Goal: Task Accomplishment & Management: Manage account settings

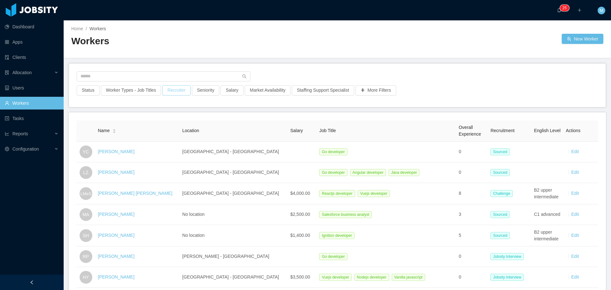
click at [181, 88] on button "Recruiter" at bounding box center [176, 90] width 28 height 10
click at [166, 120] on div at bounding box center [173, 119] width 90 height 10
type input "******"
click at [187, 133] on li "[PERSON_NAME]" at bounding box center [174, 131] width 96 height 10
click at [384, 67] on div "Status Worker Types - Job Titles Recruiter · 1 Seniority Salary Market Availabi…" at bounding box center [337, 85] width 537 height 43
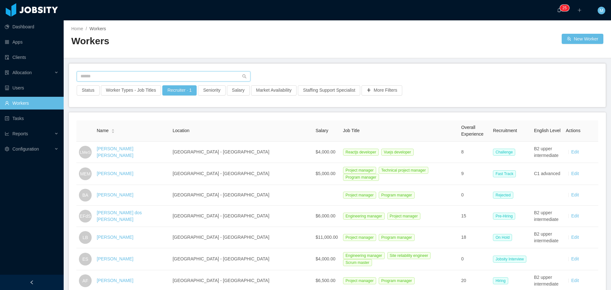
click at [131, 78] on input "text" at bounding box center [164, 76] width 174 height 10
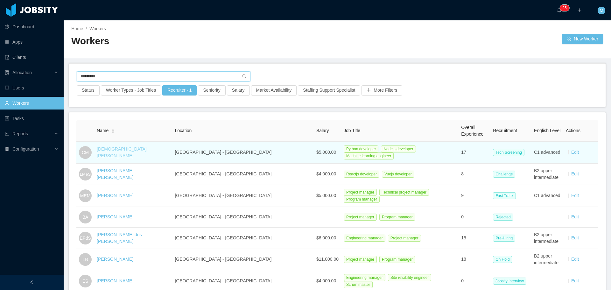
type input "*********"
click at [120, 154] on link "[DEMOGRAPHIC_DATA][PERSON_NAME]" at bounding box center [122, 153] width 50 height 12
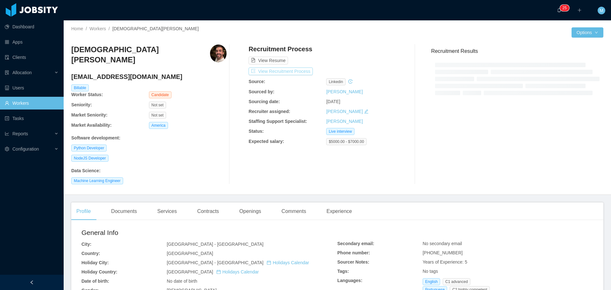
click at [299, 72] on button "View Recruitment Process" at bounding box center [281, 72] width 64 height 8
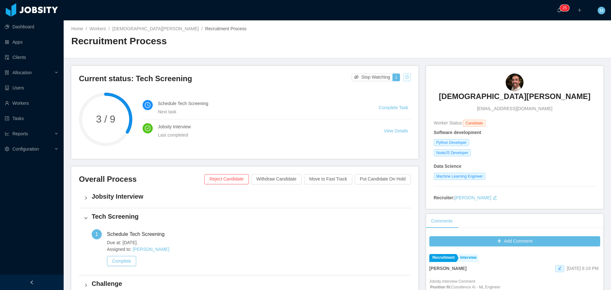
click at [405, 78] on button "button" at bounding box center [408, 78] width 8 height 8
click at [395, 97] on div "Change status" at bounding box center [390, 97] width 29 height 7
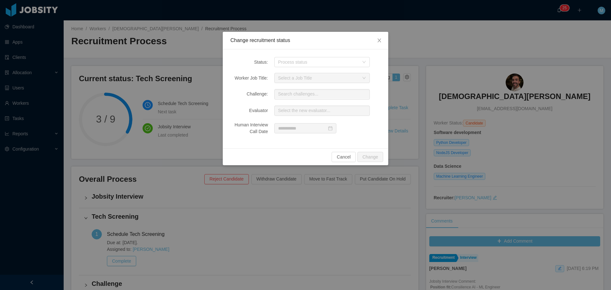
click at [291, 68] on div "Status: Process status Worker Job Title: Select a Job Title Challenge: Search c…" at bounding box center [306, 98] width 166 height 99
click at [290, 60] on div "Process status" at bounding box center [318, 62] width 81 height 6
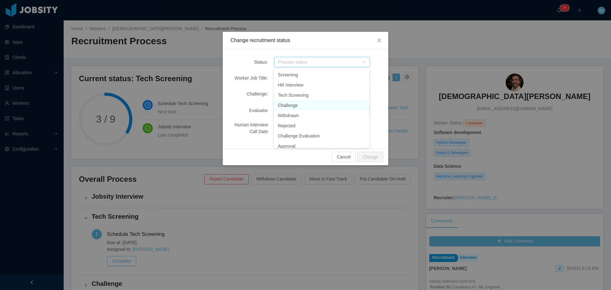
click at [291, 105] on li "Challenge" at bounding box center [322, 105] width 96 height 10
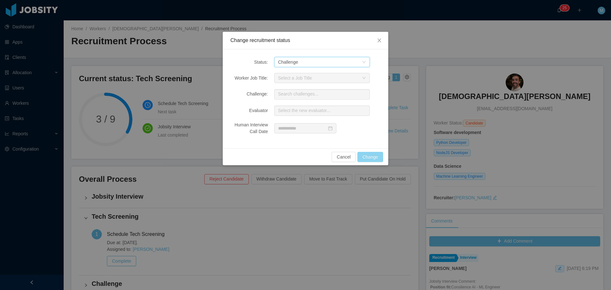
click at [375, 154] on button "Change" at bounding box center [371, 157] width 26 height 10
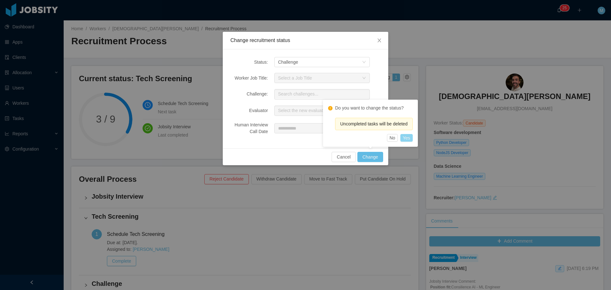
click at [407, 137] on button "Yes" at bounding box center [407, 138] width 12 height 8
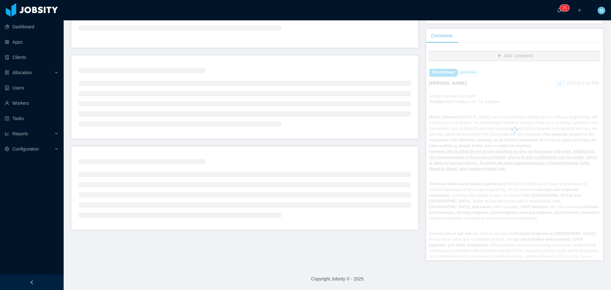
scroll to position [127, 0]
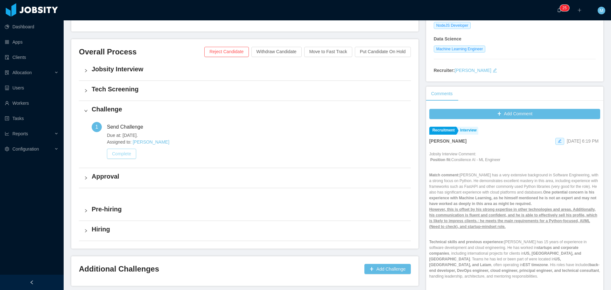
click at [126, 156] on button "Complete" at bounding box center [121, 154] width 29 height 10
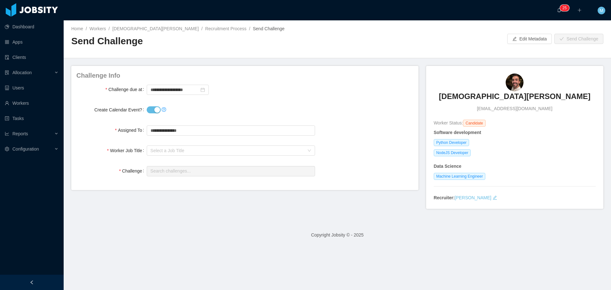
click at [151, 110] on button "Create Calendar Event?" at bounding box center [154, 109] width 14 height 7
click at [167, 88] on input "**********" at bounding box center [178, 90] width 62 height 10
click at [311, 85] on div "**********" at bounding box center [231, 89] width 168 height 13
click at [174, 149] on div "Select a Job Title" at bounding box center [228, 150] width 154 height 6
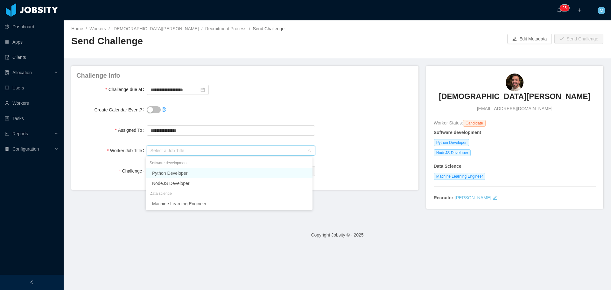
click at [174, 175] on li "Python Developer" at bounding box center [229, 173] width 167 height 10
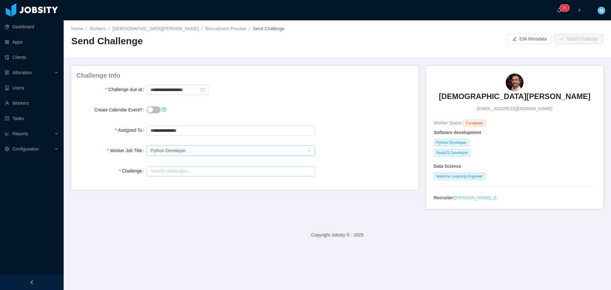
click at [188, 171] on input "text" at bounding box center [231, 171] width 168 height 10
type input "**********"
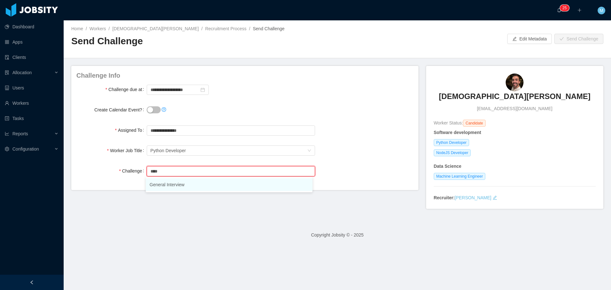
click at [171, 184] on li "General Interview" at bounding box center [229, 184] width 167 height 13
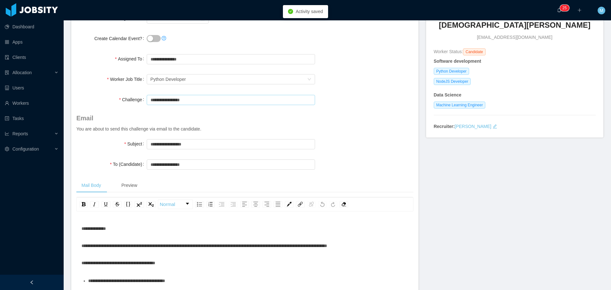
scroll to position [63, 0]
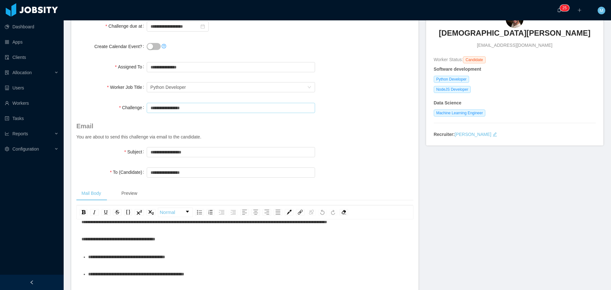
type input "**********"
click at [155, 237] on span "**********" at bounding box center [119, 239] width 74 height 4
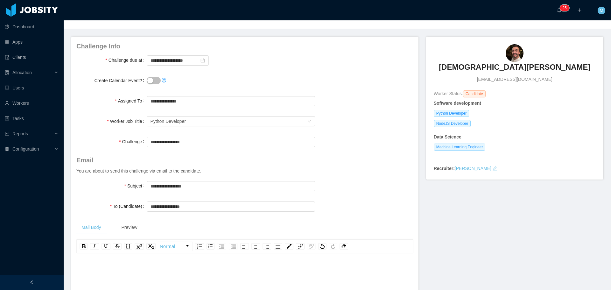
scroll to position [0, 0]
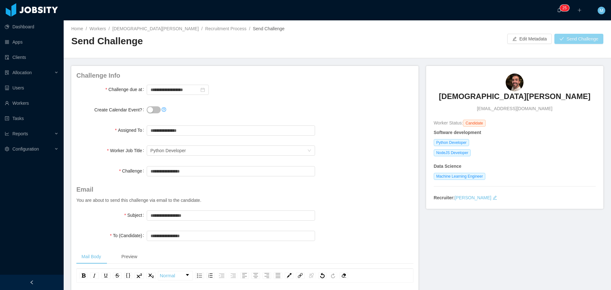
click at [577, 39] on button "Send Challenge" at bounding box center [579, 39] width 49 height 10
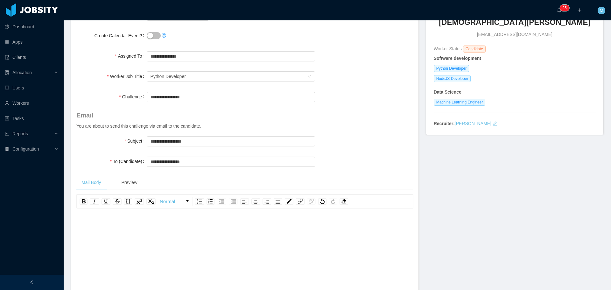
scroll to position [159, 0]
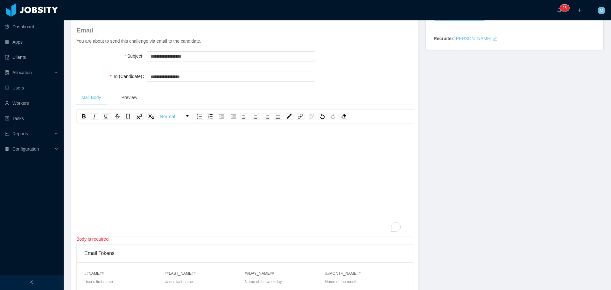
click at [122, 163] on div "To enrich screen reader interactions, please activate Accessibility in Grammarl…" at bounding box center [245, 175] width 327 height 111
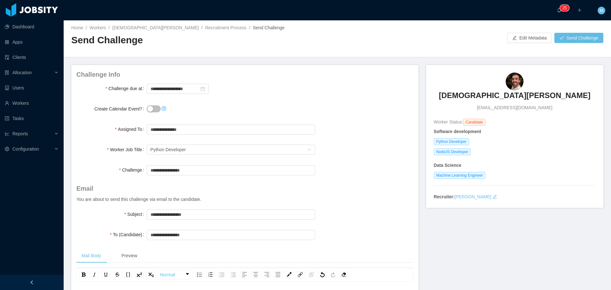
scroll to position [0, 0]
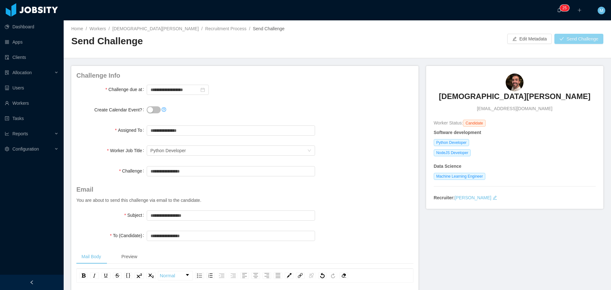
click at [572, 42] on button "Send Challenge" at bounding box center [579, 39] width 49 height 10
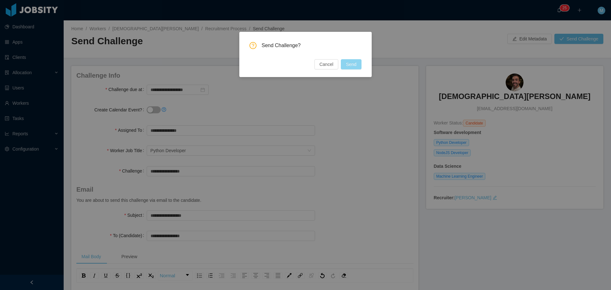
click at [349, 61] on button "Send" at bounding box center [351, 64] width 21 height 10
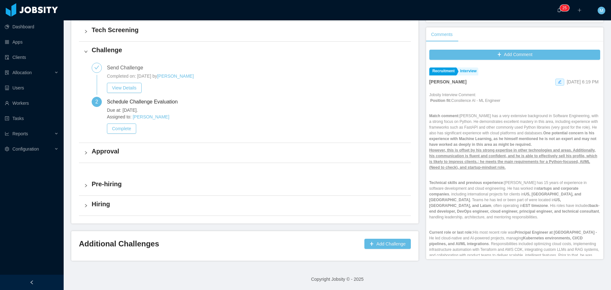
scroll to position [187, 0]
click at [127, 130] on button "Complete" at bounding box center [121, 128] width 29 height 10
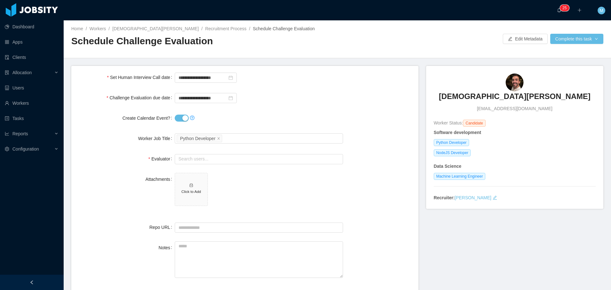
click at [181, 117] on button "Create Calendar Event?" at bounding box center [182, 118] width 14 height 7
click at [192, 160] on input "text" at bounding box center [259, 159] width 168 height 10
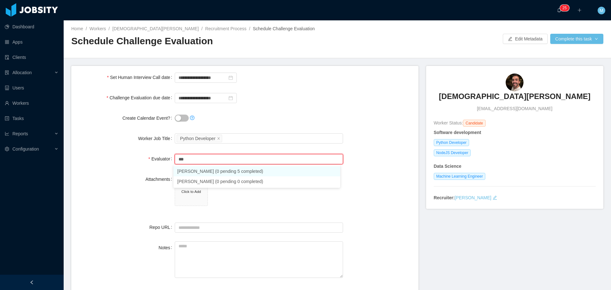
click at [199, 171] on li "[PERSON_NAME] (0 pending 5 completed)" at bounding box center [257, 171] width 167 height 10
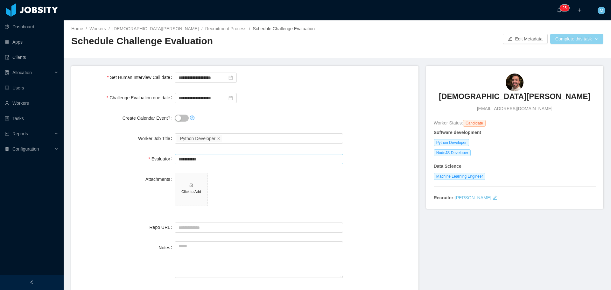
type input "**********"
click at [567, 35] on button "Complete this task" at bounding box center [577, 39] width 53 height 10
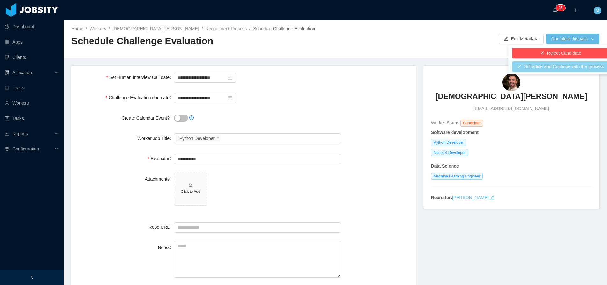
click at [529, 67] on button "Schedule and Continue with the process" at bounding box center [560, 66] width 97 height 10
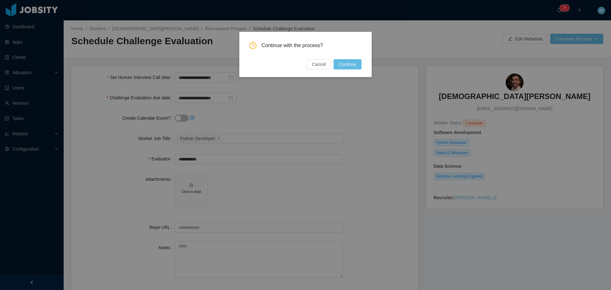
click at [342, 67] on button "Continue" at bounding box center [348, 64] width 28 height 10
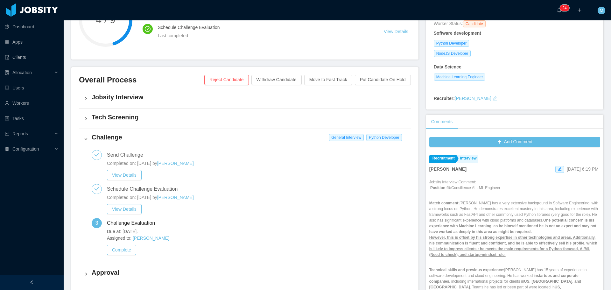
scroll to position [159, 0]
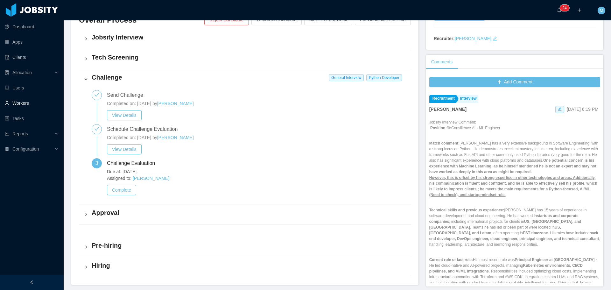
click at [35, 103] on link "Workers" at bounding box center [32, 103] width 54 height 13
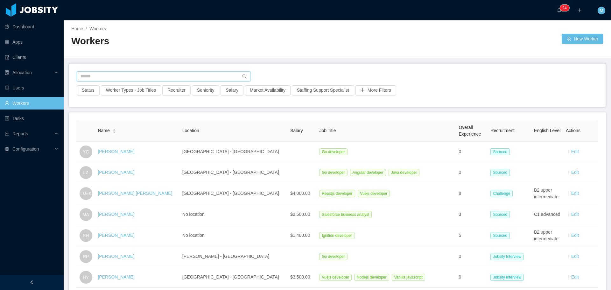
click at [136, 77] on input "text" at bounding box center [164, 76] width 174 height 10
click at [173, 86] on button "Recruiter" at bounding box center [176, 90] width 28 height 10
click at [147, 119] on div at bounding box center [173, 119] width 90 height 10
type input "***"
click at [167, 129] on li "[PERSON_NAME]" at bounding box center [174, 131] width 96 height 10
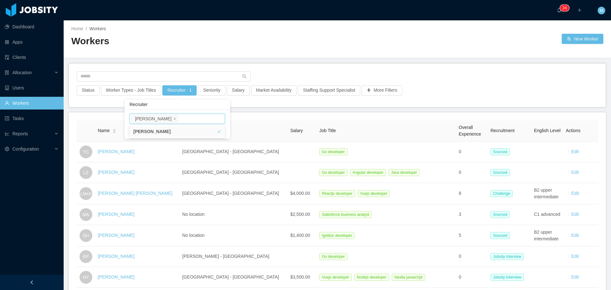
click at [261, 108] on main "Home / Workers / Workers New Worker Status Worker Types - Job Titles Recruiter …" at bounding box center [338, 155] width 548 height 270
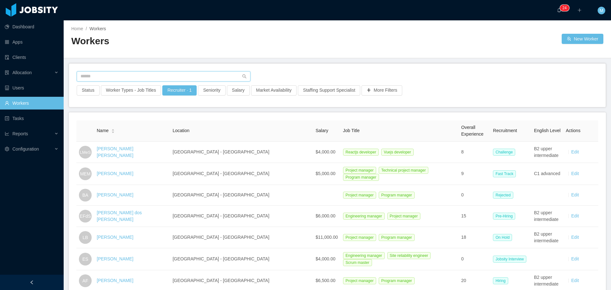
click at [121, 77] on input "text" at bounding box center [164, 76] width 174 height 10
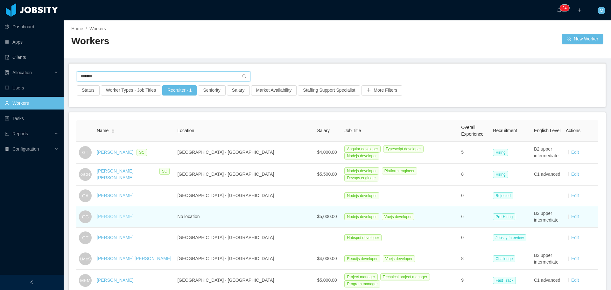
type input "*******"
click at [120, 214] on link "[PERSON_NAME]" at bounding box center [115, 216] width 37 height 5
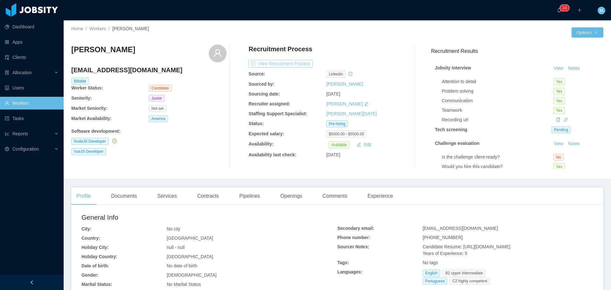
click at [269, 67] on button "View Recruitment Process" at bounding box center [281, 64] width 64 height 8
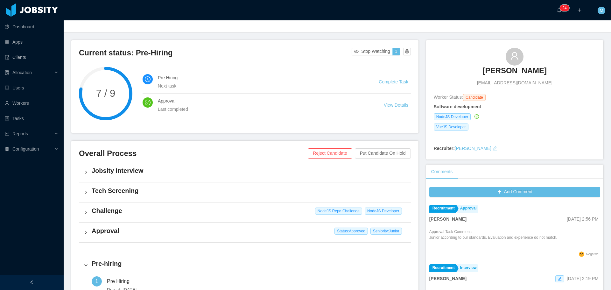
scroll to position [96, 0]
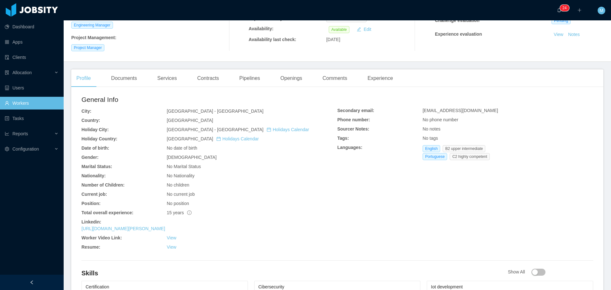
scroll to position [159, 0]
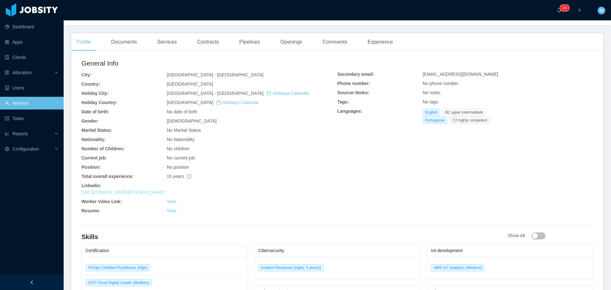
click at [141, 190] on link "https://www.linkedin.com/in/erick-florit" at bounding box center [124, 192] width 84 height 5
